Goal: Task Accomplishment & Management: Complete application form

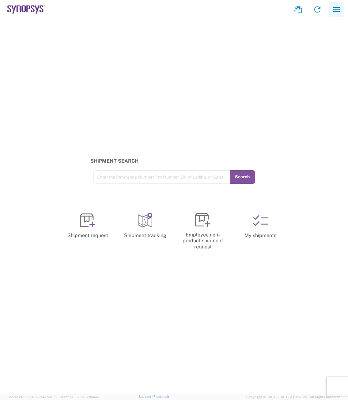
click at [336, 12] on icon "button" at bounding box center [336, 9] width 7 height 5
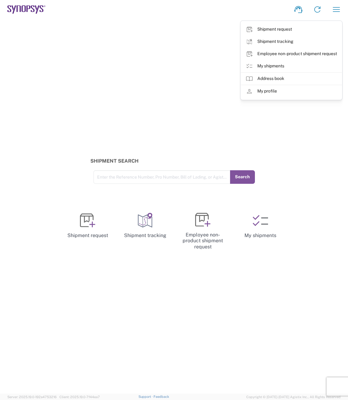
click at [187, 96] on div "Shipment Search Enter the Reference Number, Pro Number, Bill of Lading, or Agis…" at bounding box center [174, 206] width 348 height 374
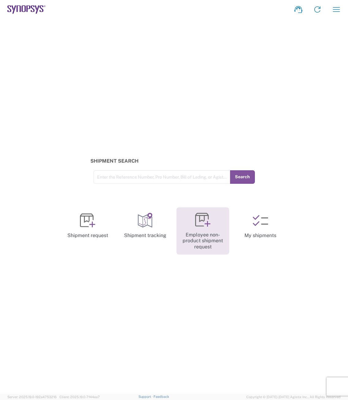
click at [200, 233] on link "Employee non-product shipment request" at bounding box center [202, 230] width 53 height 47
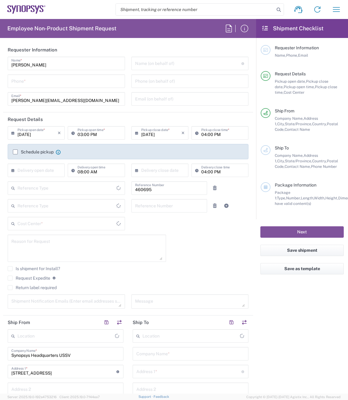
type input "Delivered at Place"
type input "[GEOGRAPHIC_DATA]"
type input "US01, SDG, M, HAPSOp 460695"
type input "[US_STATE]"
type input "Department"
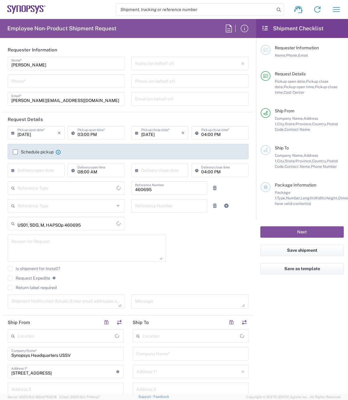
type input "[GEOGRAPHIC_DATA]"
type input "Headquarters USSV"
click at [22, 133] on input "[DATE]" at bounding box center [37, 132] width 40 height 11
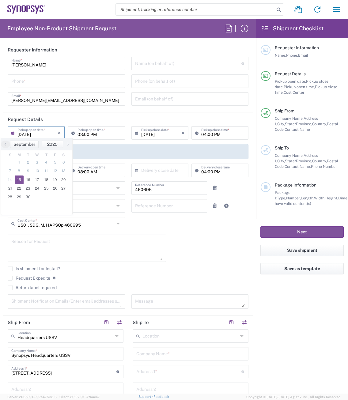
click at [56, 114] on header "Request Details" at bounding box center [128, 119] width 250 height 14
drag, startPoint x: 44, startPoint y: 136, endPoint x: 19, endPoint y: 136, distance: 25.1
click at [19, 136] on input "[DATE]" at bounding box center [37, 132] width 40 height 11
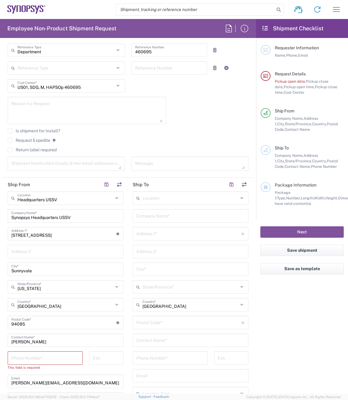
scroll to position [184, 0]
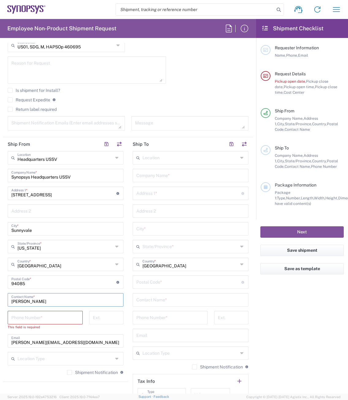
drag, startPoint x: 40, startPoint y: 302, endPoint x: -2, endPoint y: 302, distance: 42.9
click at [0, 302] on html "Shipment request Shipment tracking Employee non-product shipment request My shi…" at bounding box center [174, 200] width 348 height 400
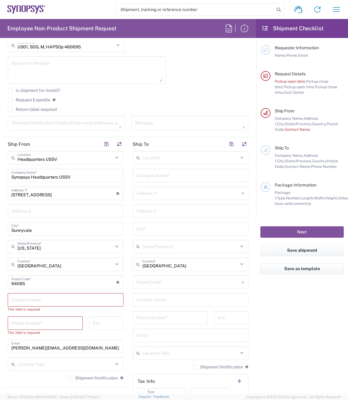
click at [0, 282] on html "Shipment request Shipment tracking Employee non-product shipment request My shi…" at bounding box center [174, 200] width 348 height 400
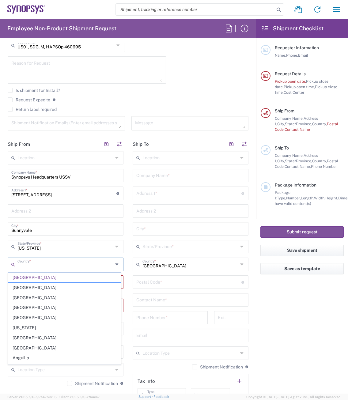
drag, startPoint x: 47, startPoint y: 265, endPoint x: 0, endPoint y: 267, distance: 46.9
click at [0, 267] on form "Requester Information [PERSON_NAME] Name * Phone * [PERSON_NAME][EMAIL_ADDRESS]…" at bounding box center [128, 218] width 256 height 351
type input "[GEOGRAPHIC_DATA]"
drag, startPoint x: 46, startPoint y: 247, endPoint x: 1, endPoint y: 247, distance: 45.3
click at [1, 247] on form "Requester Information [PERSON_NAME] Name * Phone * [PERSON_NAME][EMAIL_ADDRESS]…" at bounding box center [128, 218] width 256 height 351
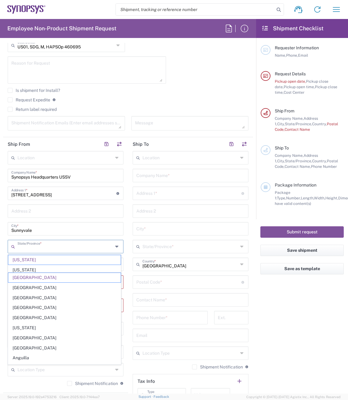
type input "[US_STATE]"
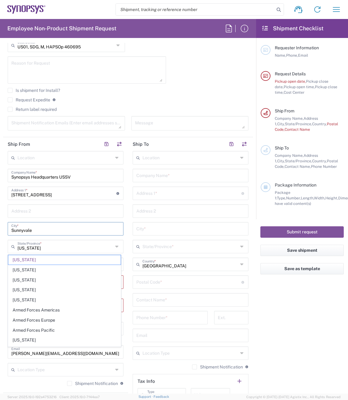
drag, startPoint x: 35, startPoint y: 228, endPoint x: -5, endPoint y: 234, distance: 40.0
click at [0, 234] on html "Shipment request Shipment tracking Employee non-product shipment request My shi…" at bounding box center [174, 200] width 348 height 400
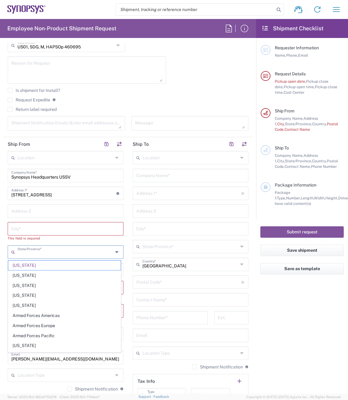
drag, startPoint x: 42, startPoint y: 256, endPoint x: 0, endPoint y: 254, distance: 41.7
click at [0, 254] on html "Shipment request Shipment tracking Employee non-product shipment request My shi…" at bounding box center [174, 200] width 348 height 400
type input "[US_STATE]"
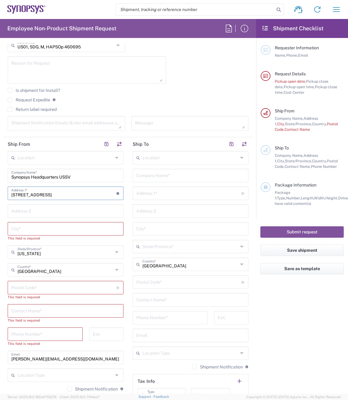
drag, startPoint x: 50, startPoint y: 196, endPoint x: 12, endPoint y: 195, distance: 38.3
click at [12, 195] on input "[STREET_ADDRESS]" at bounding box center [63, 192] width 105 height 11
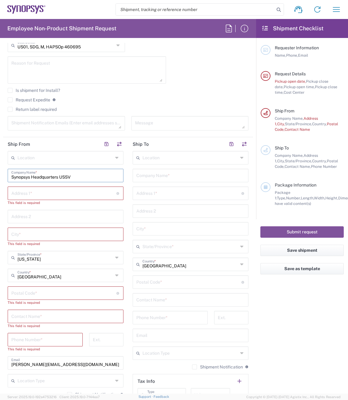
drag, startPoint x: 75, startPoint y: 176, endPoint x: 0, endPoint y: 176, distance: 75.0
click at [0, 176] on html "Shipment request Shipment tracking Employee non-product shipment request My shi…" at bounding box center [174, 200] width 348 height 400
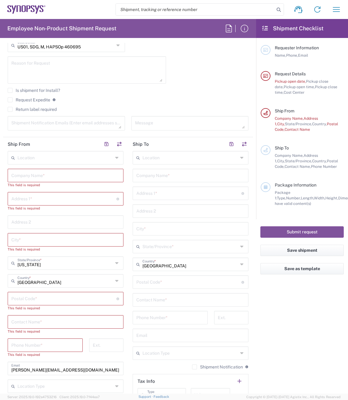
click at [122, 338] on main "Location [GEOGRAPHIC_DATA] DE04 Agrate Brianza IT01 [GEOGRAPHIC_DATA] DE02 [GEO…" at bounding box center [65, 279] width 125 height 256
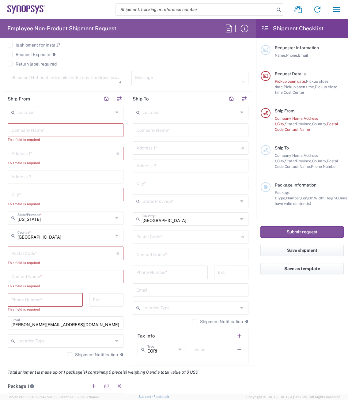
scroll to position [245, 0]
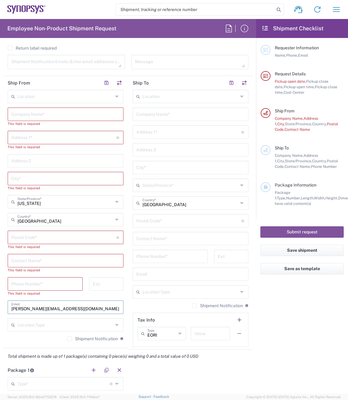
drag, startPoint x: 59, startPoint y: 309, endPoint x: -17, endPoint y: 304, distance: 76.1
click at [0, 304] on html "Shipment request Shipment tracking Employee non-product shipment request My shi…" at bounding box center [174, 200] width 348 height 400
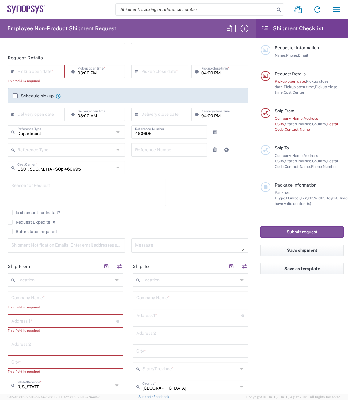
scroll to position [61, 0]
